Goal: Contribute content

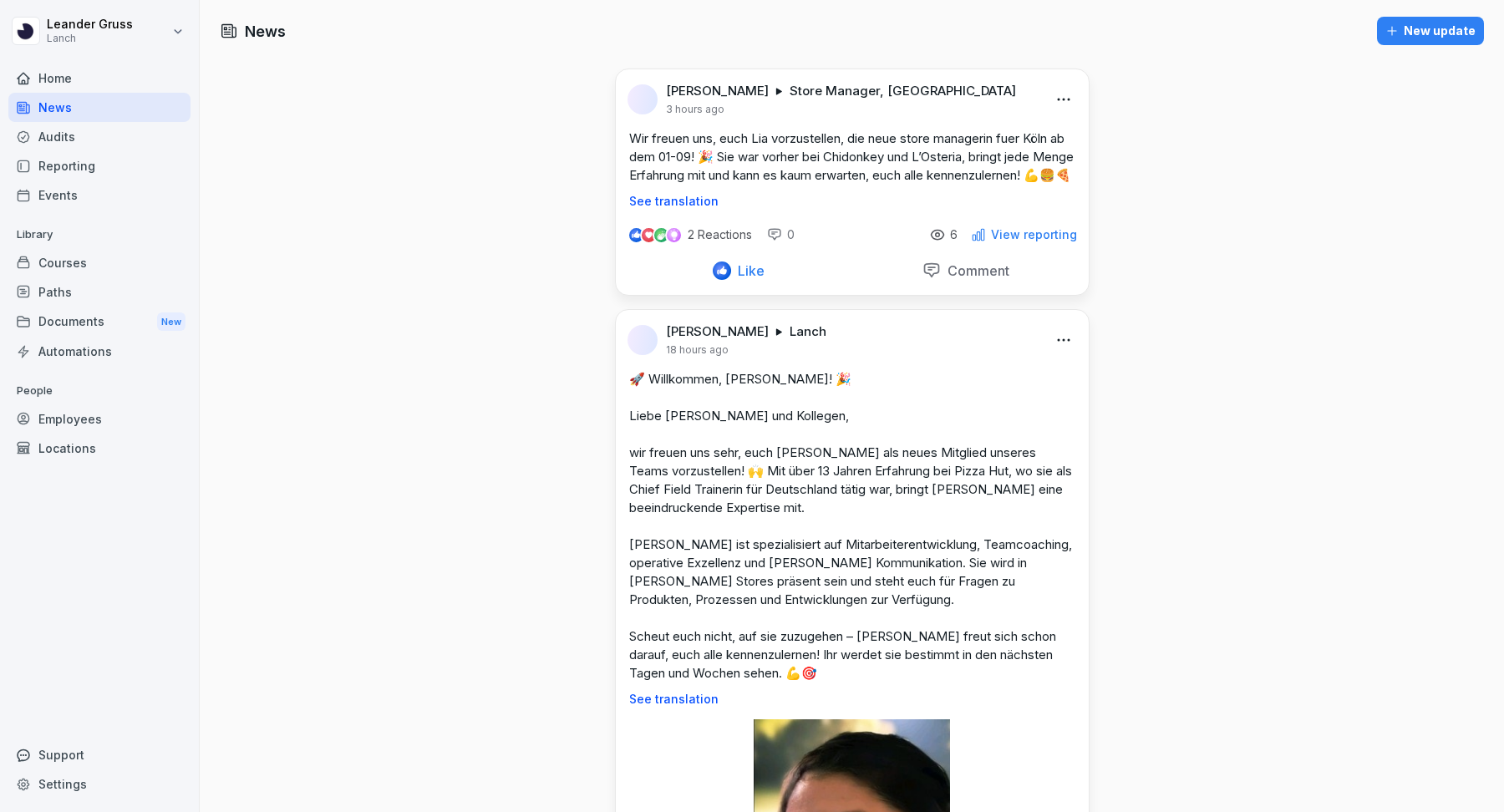
click at [1044, 241] on p "View reporting" at bounding box center [1033, 234] width 86 height 13
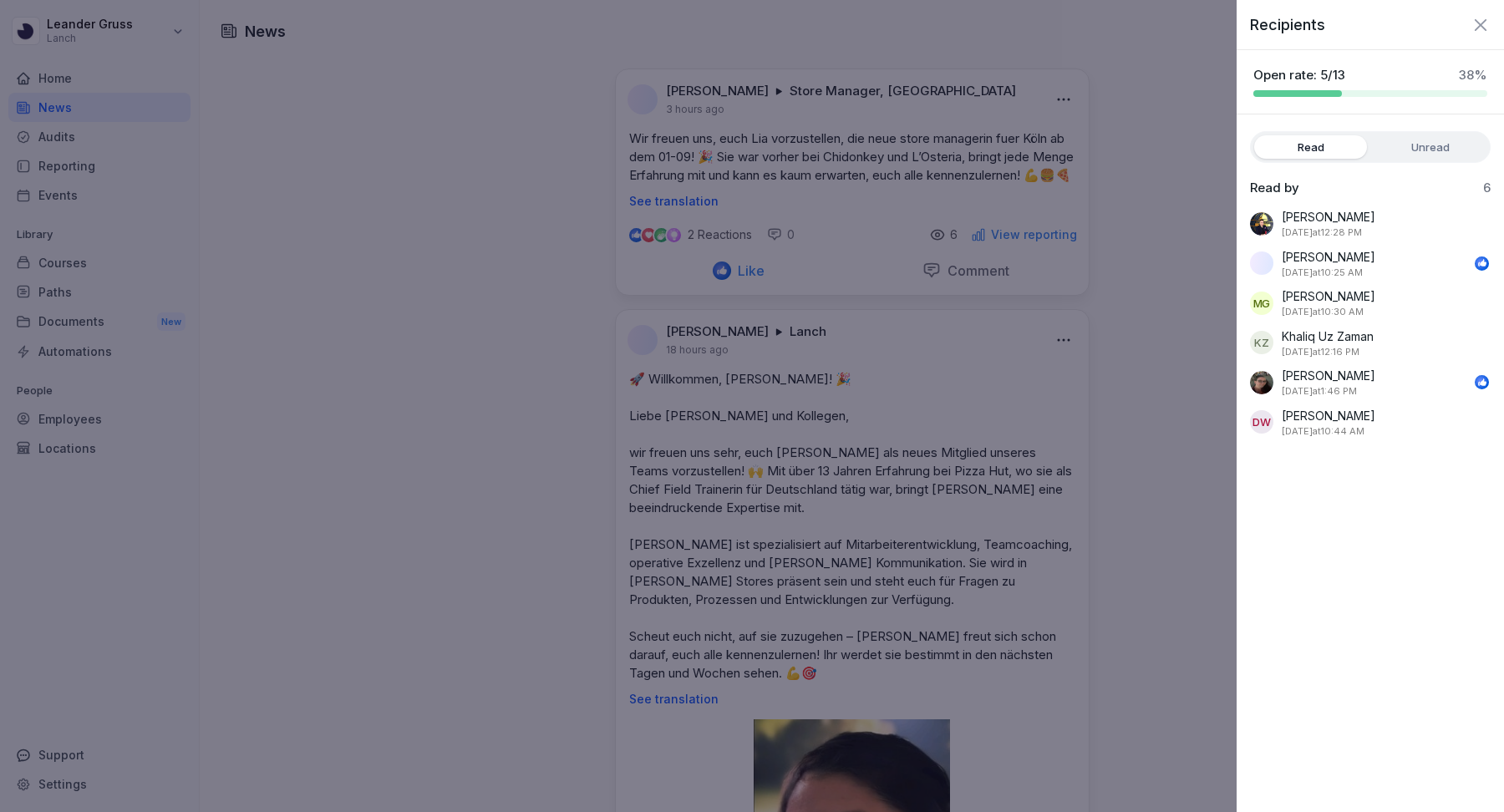
click at [1478, 26] on icon "button" at bounding box center [1481, 24] width 12 height 12
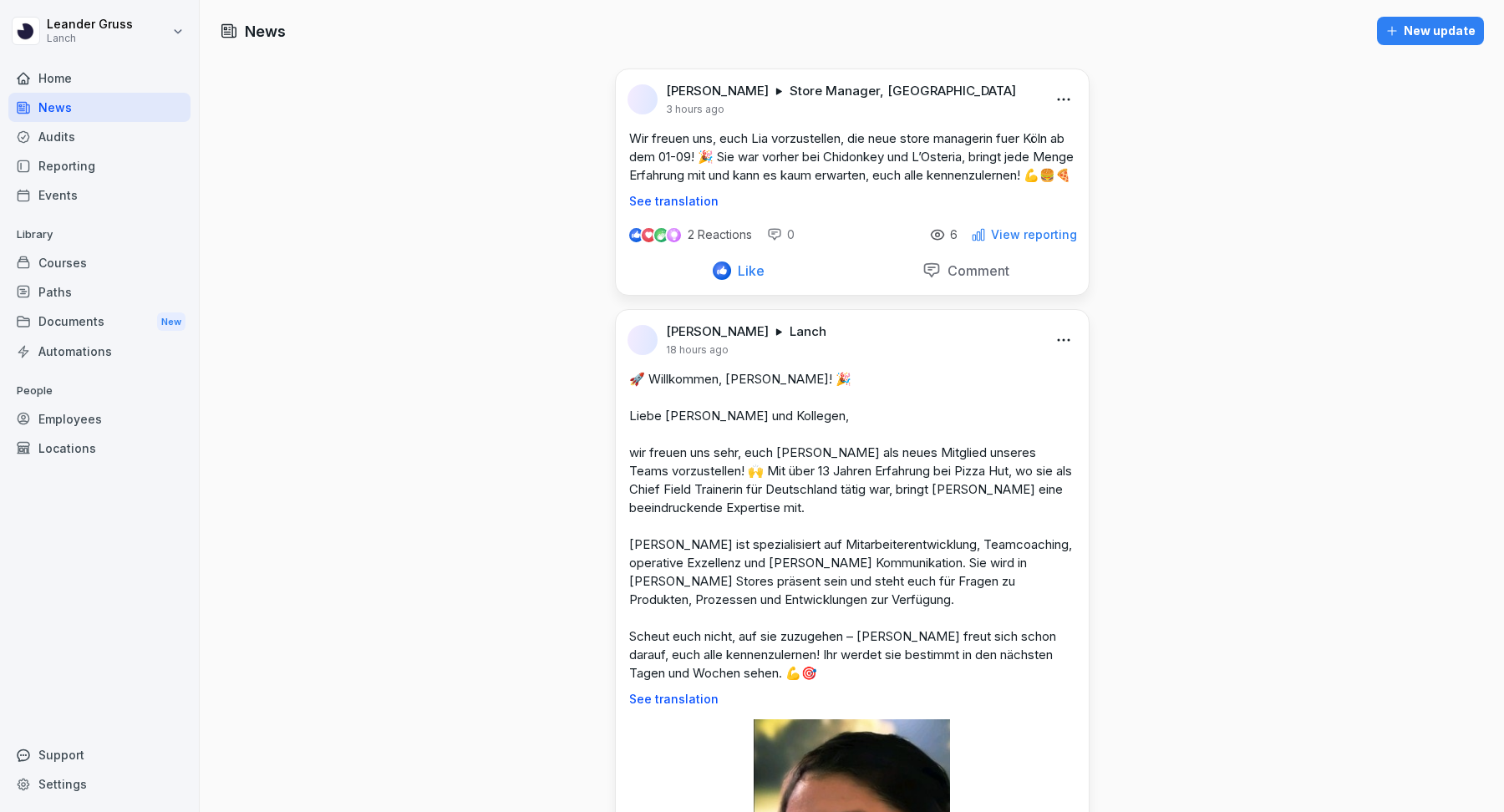
click at [111, 80] on div "Home" at bounding box center [100, 78] width 183 height 29
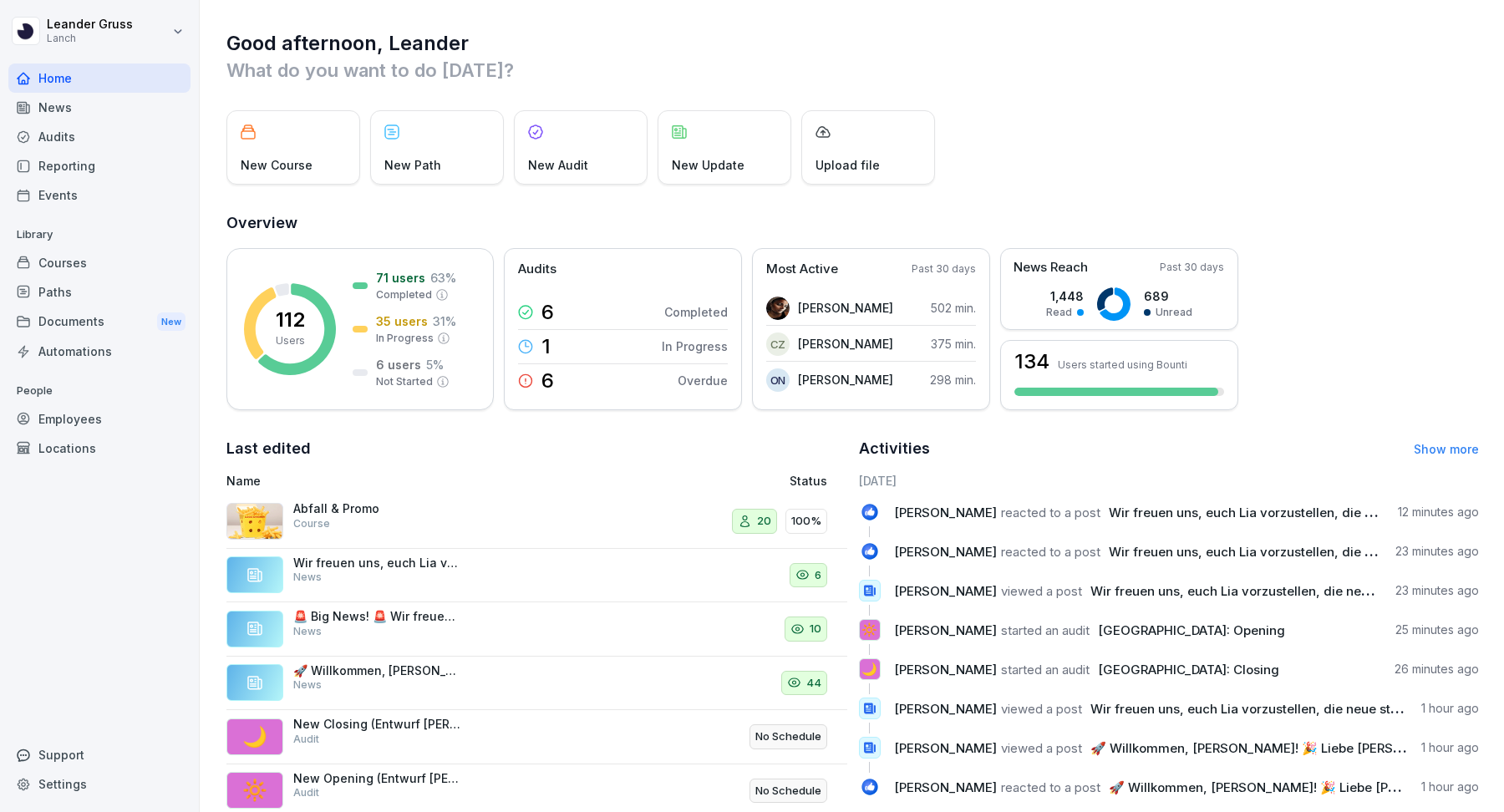
click at [111, 115] on div "News" at bounding box center [100, 107] width 183 height 29
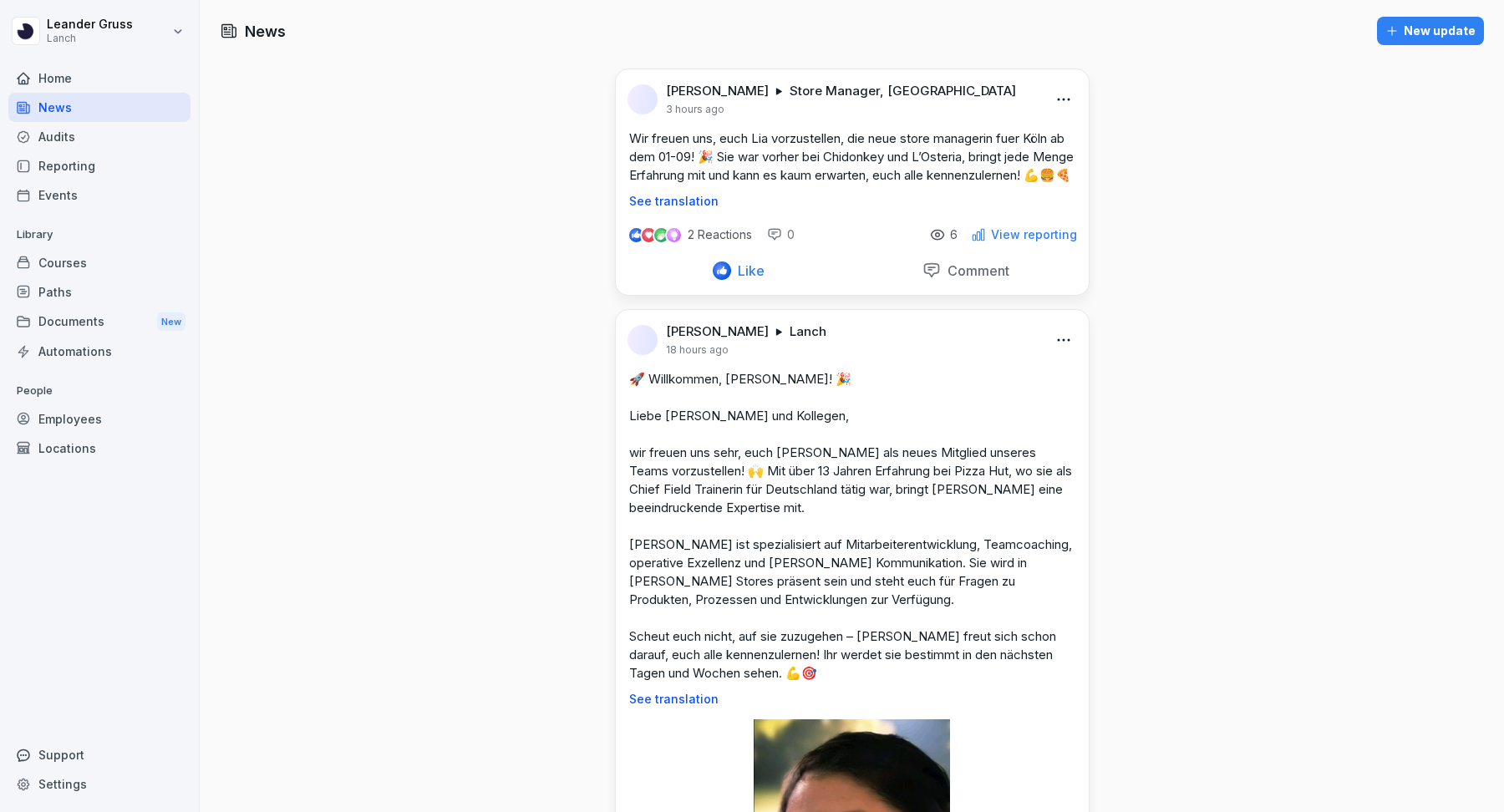
scroll to position [570, 0]
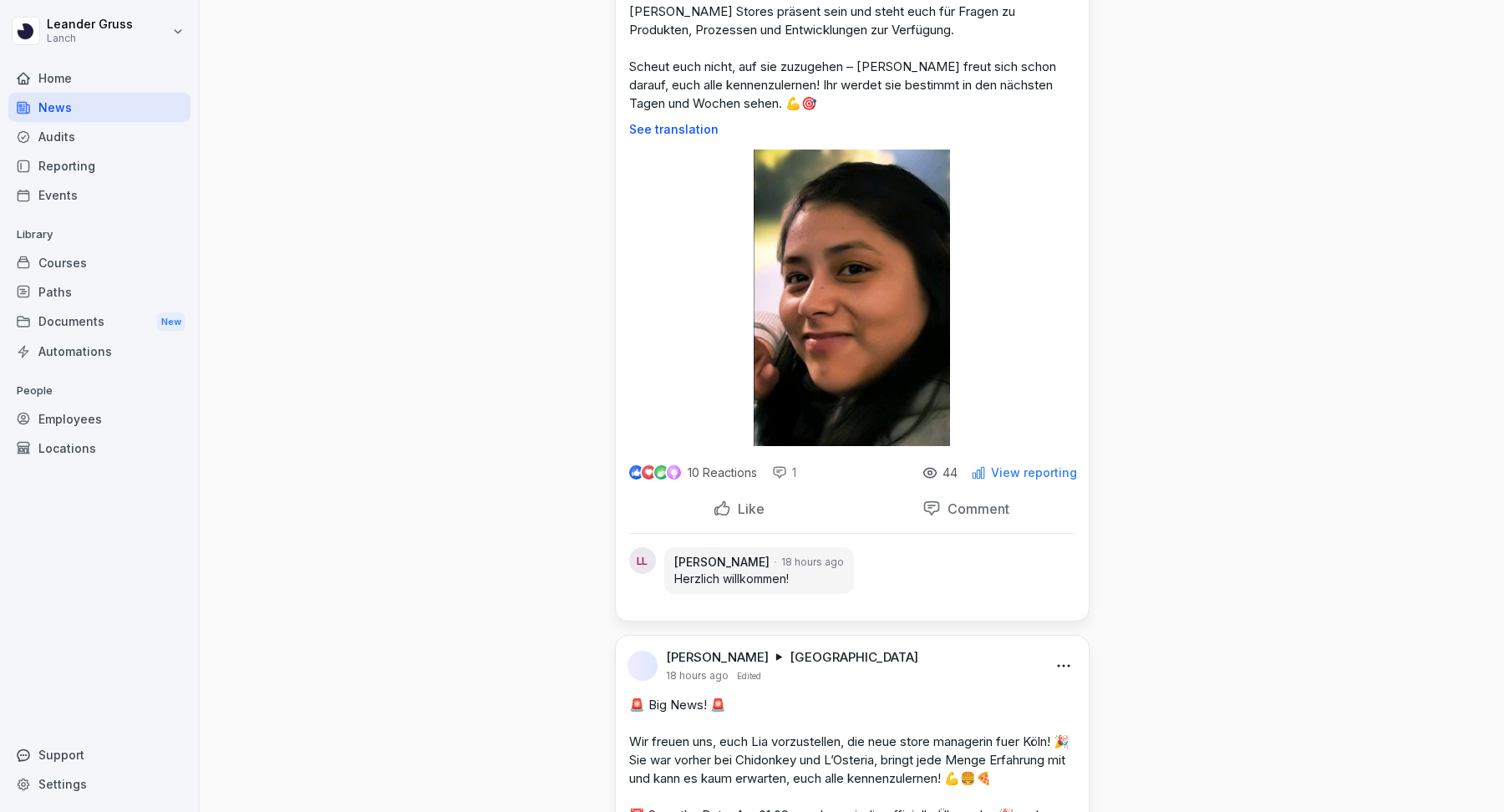
click at [1054, 480] on p "View reporting" at bounding box center [1033, 473] width 86 height 13
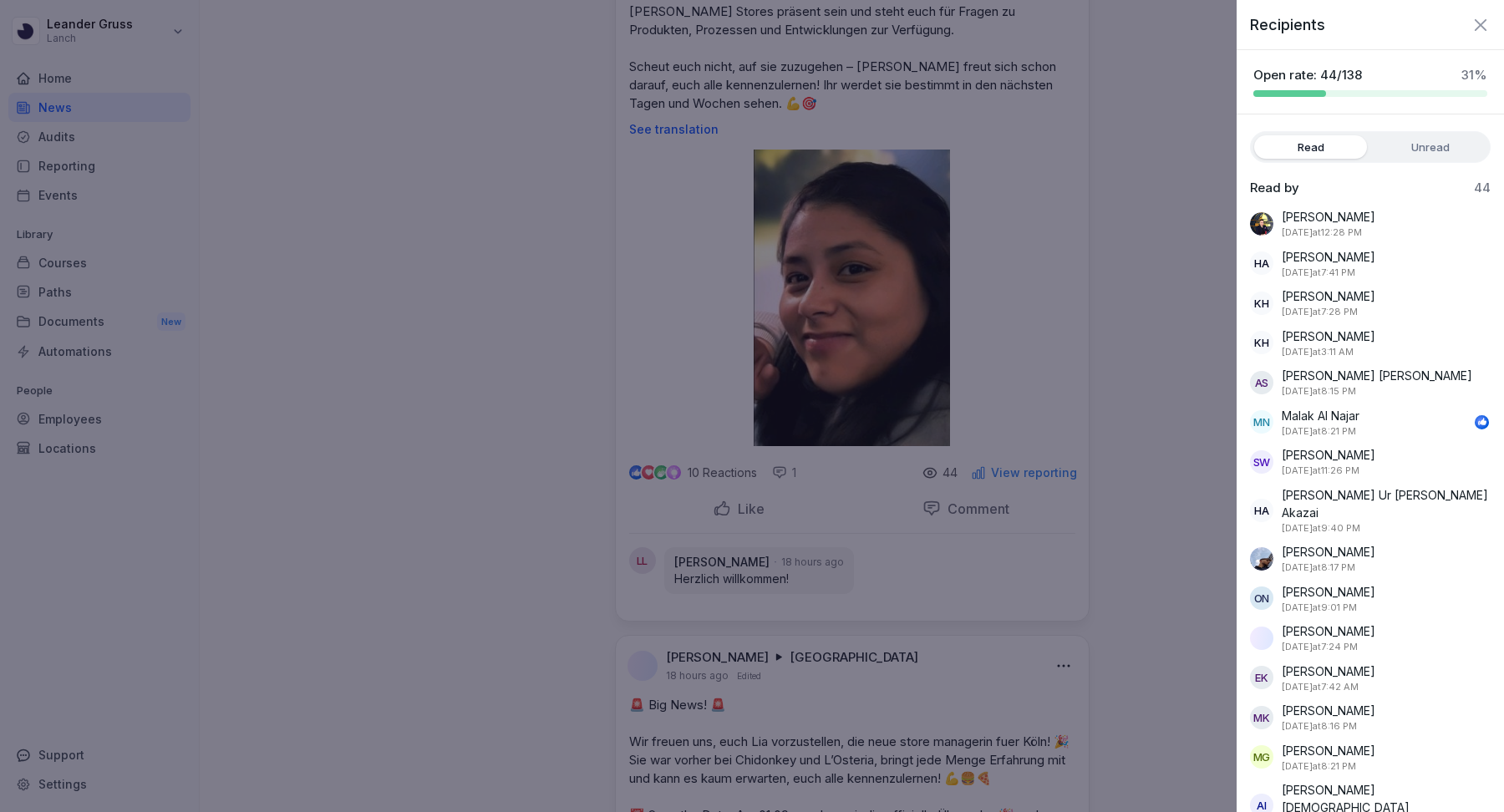
click at [1488, 27] on icon "button" at bounding box center [1481, 25] width 20 height 20
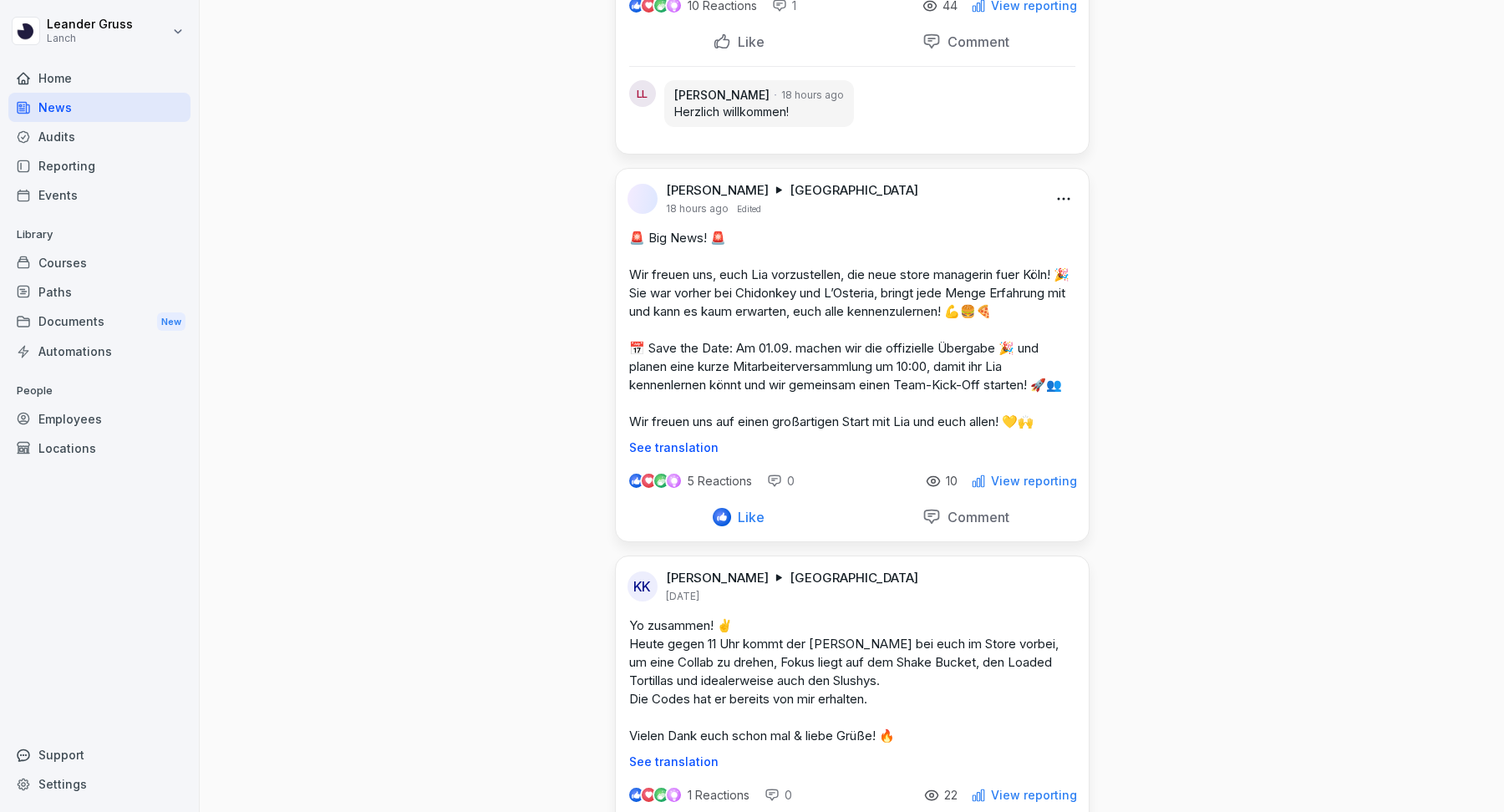
scroll to position [0, 0]
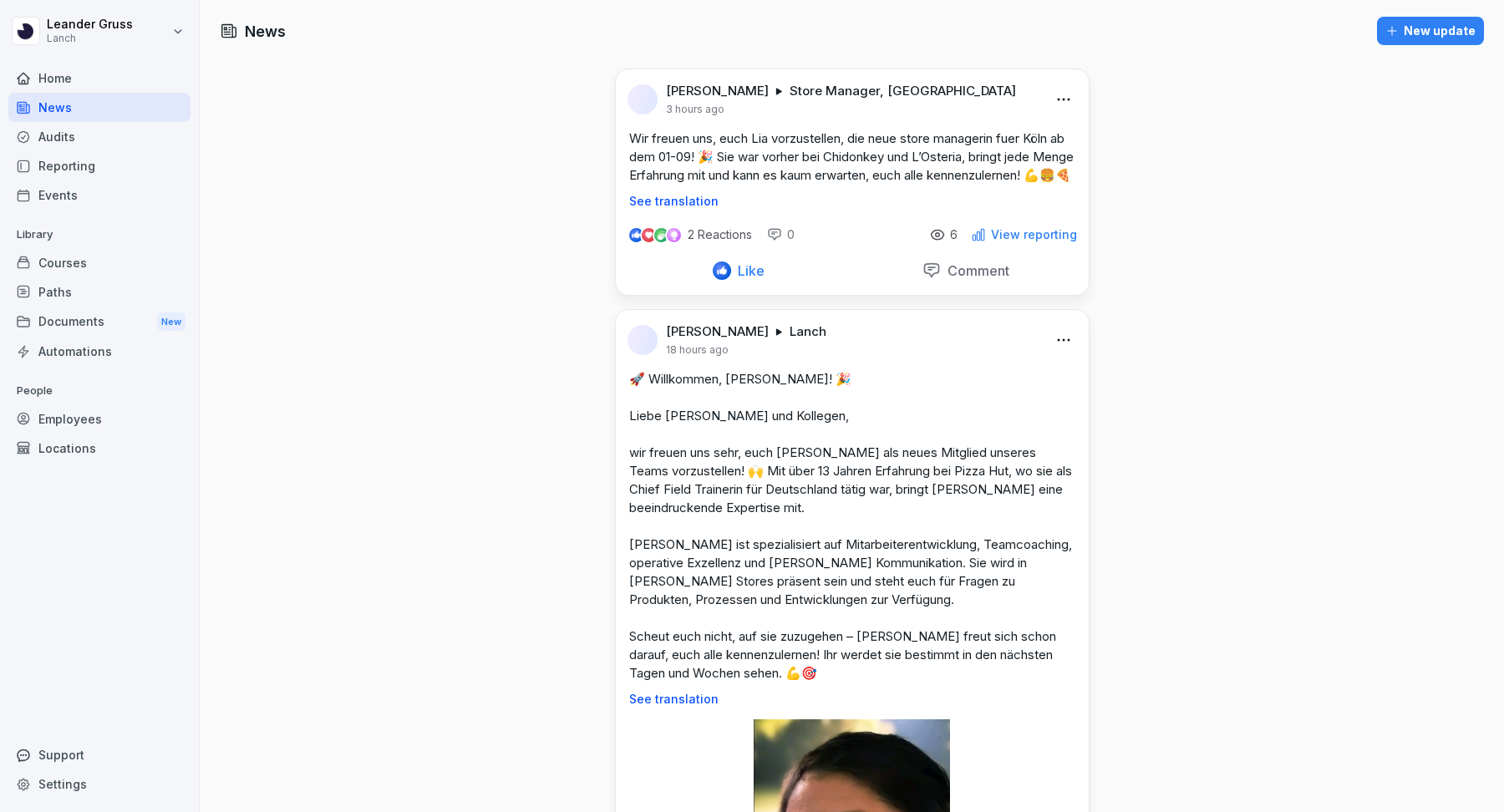
click at [1431, 33] on div "New update" at bounding box center [1430, 31] width 90 height 18
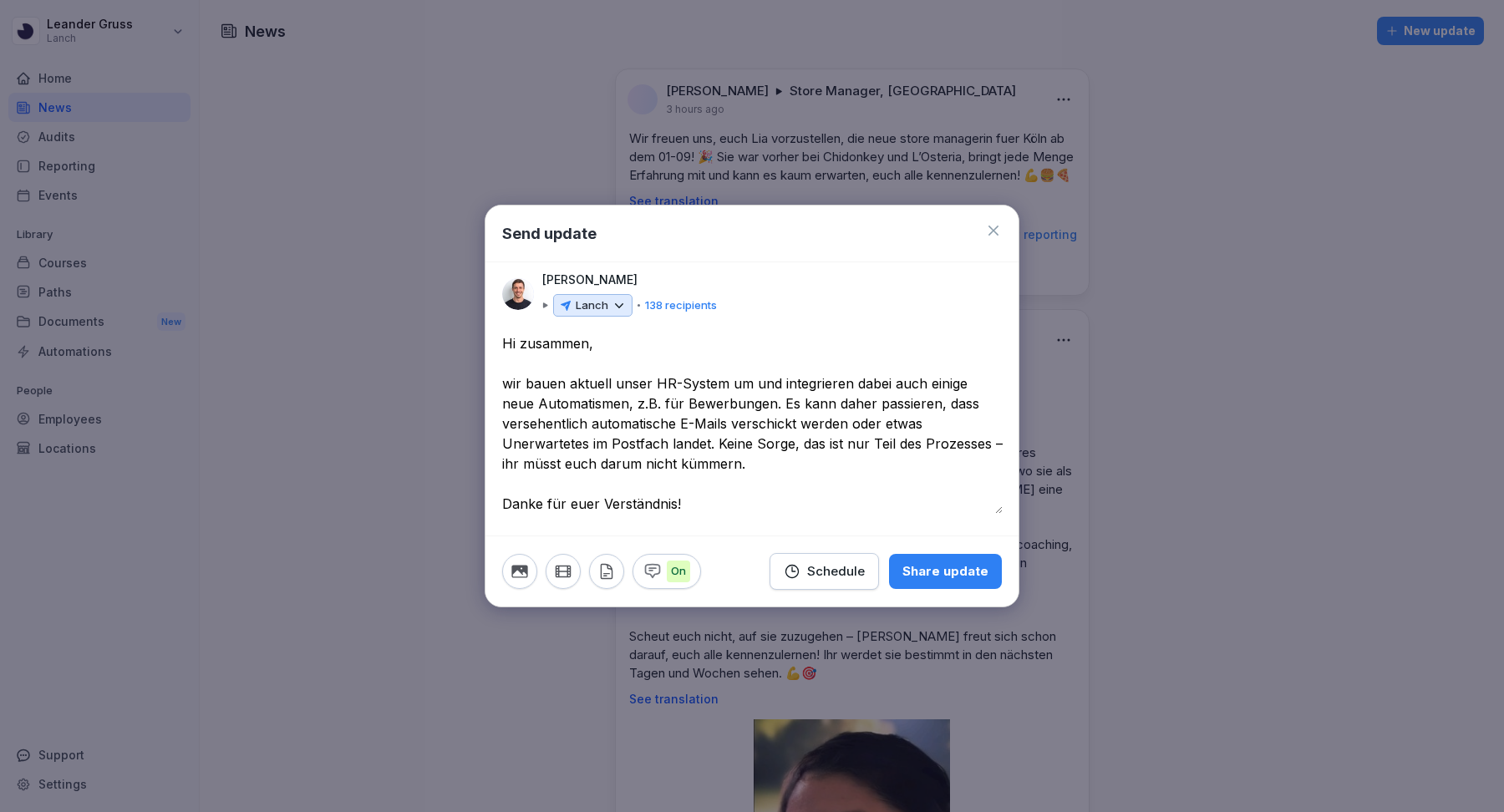
type textarea "**********"
click at [955, 563] on div "Share update" at bounding box center [945, 572] width 86 height 18
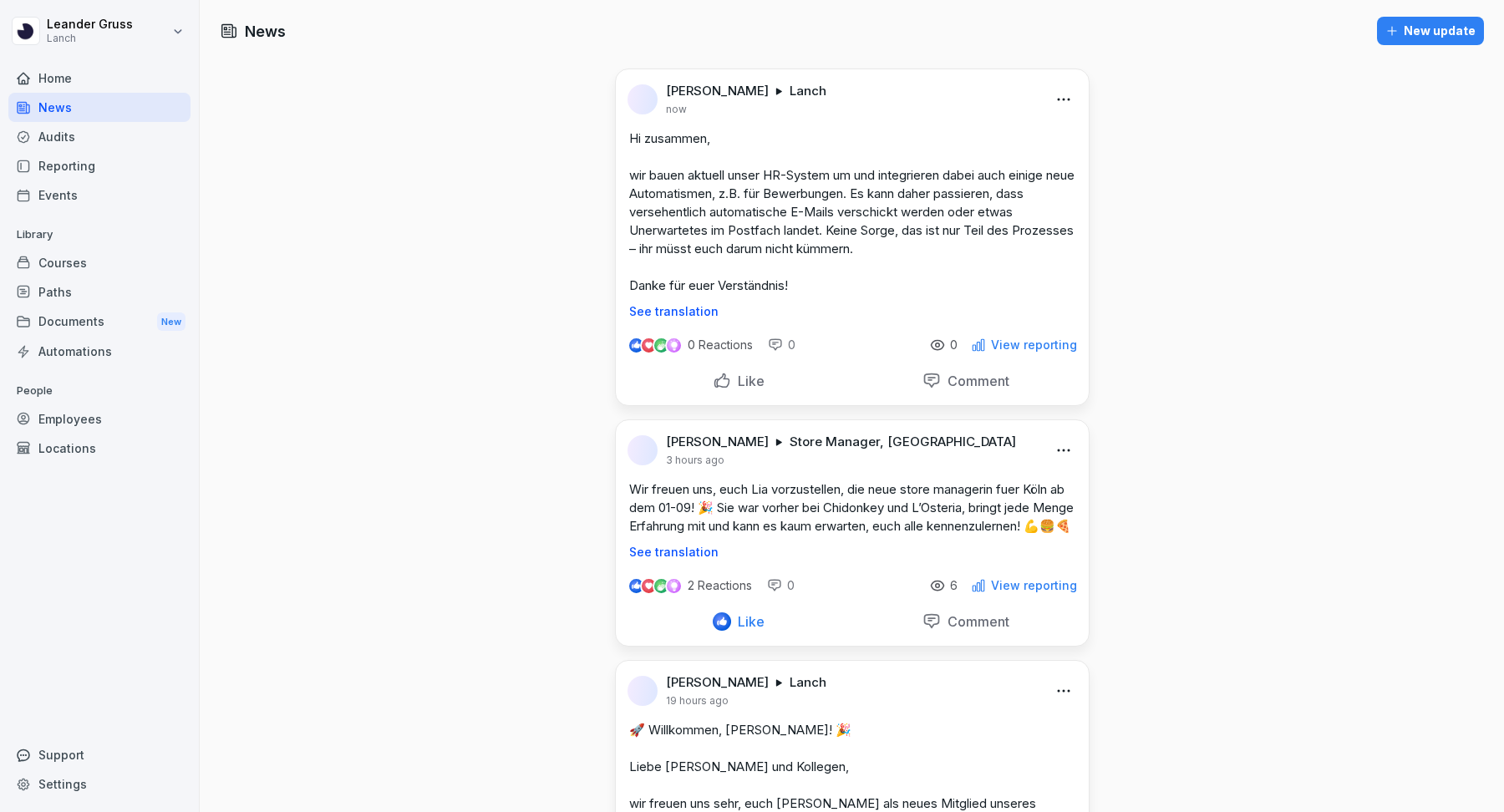
click at [1427, 31] on div "New update" at bounding box center [1430, 31] width 90 height 18
